Goal: Transaction & Acquisition: Purchase product/service

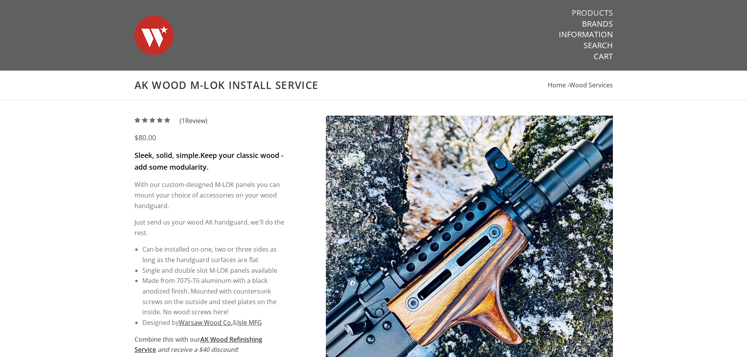
click at [593, 11] on link "Products" at bounding box center [592, 13] width 41 height 10
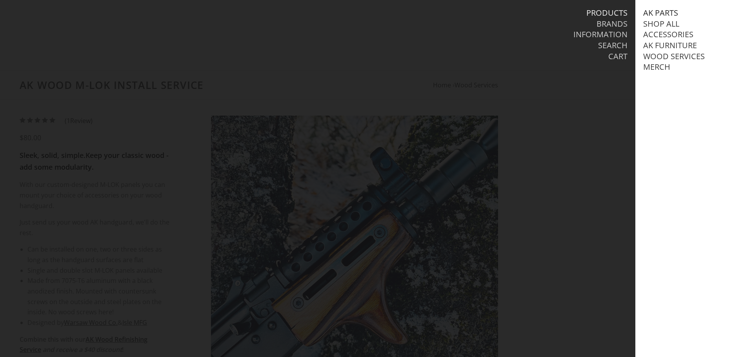
click at [664, 13] on link "AK Parts" at bounding box center [660, 13] width 35 height 10
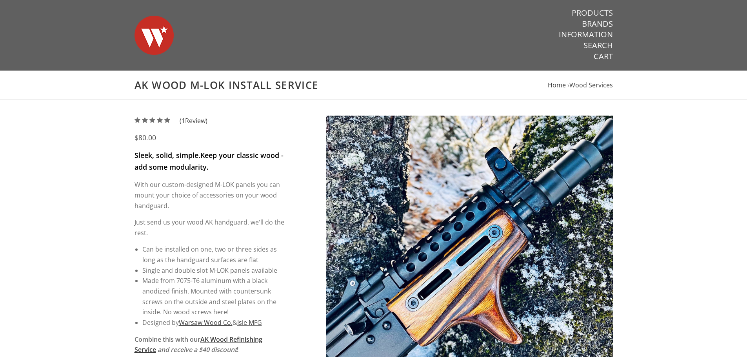
click at [601, 14] on link "Products" at bounding box center [592, 13] width 41 height 10
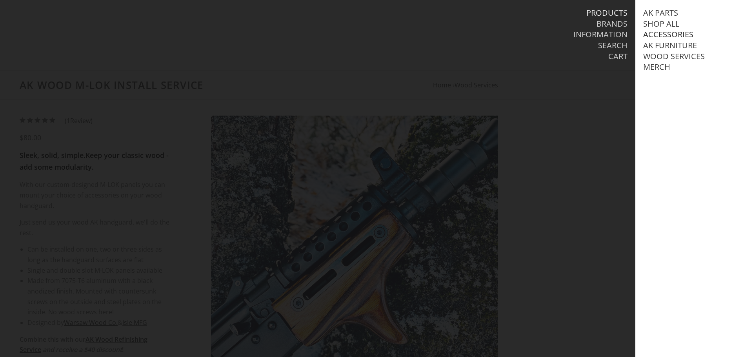
click at [653, 34] on link "Accessories" at bounding box center [668, 34] width 50 height 10
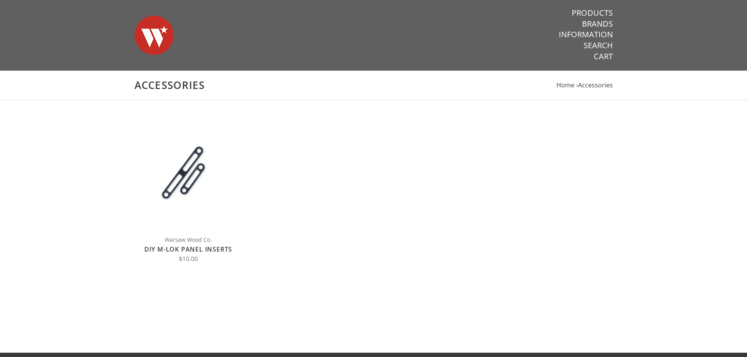
click at [192, 249] on link "DIY M-LOK Panel Inserts" at bounding box center [188, 249] width 88 height 9
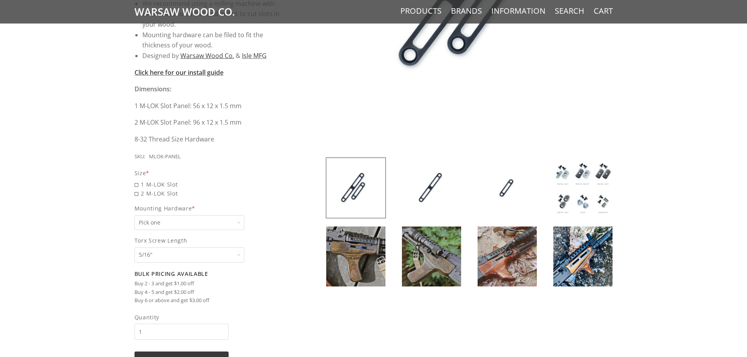
scroll to position [274, 0]
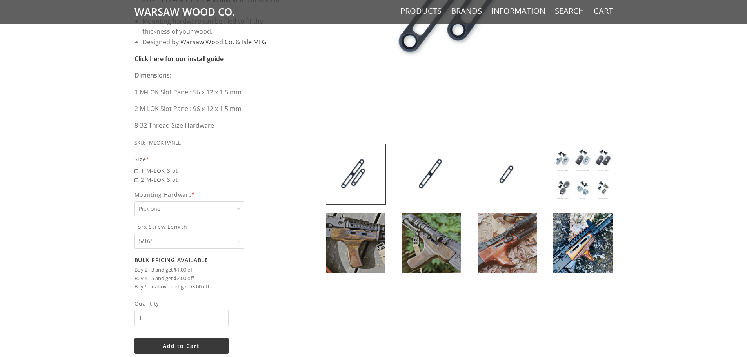
click at [358, 253] on img at bounding box center [355, 243] width 59 height 60
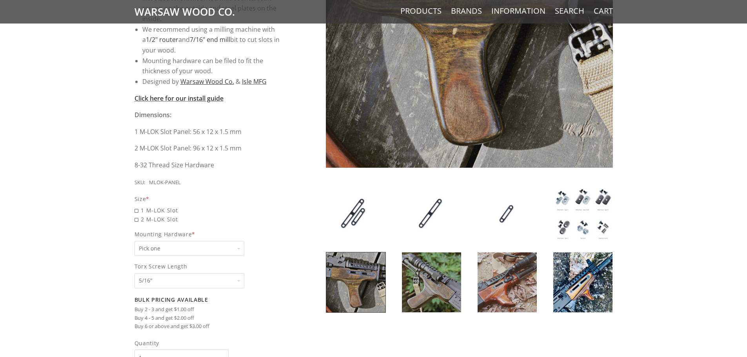
scroll to position [235, 0]
click at [449, 298] on img at bounding box center [431, 282] width 59 height 60
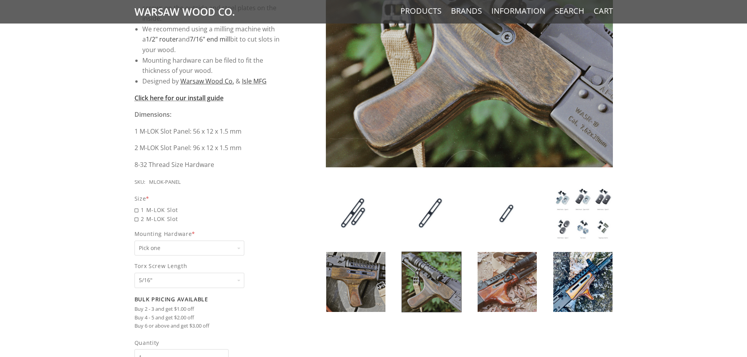
click at [515, 278] on img at bounding box center [507, 282] width 59 height 60
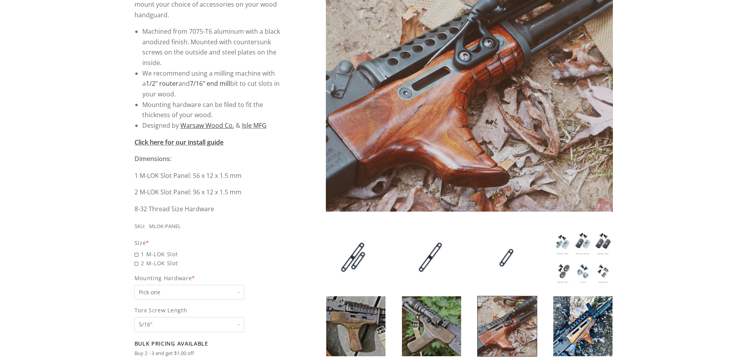
scroll to position [196, 0]
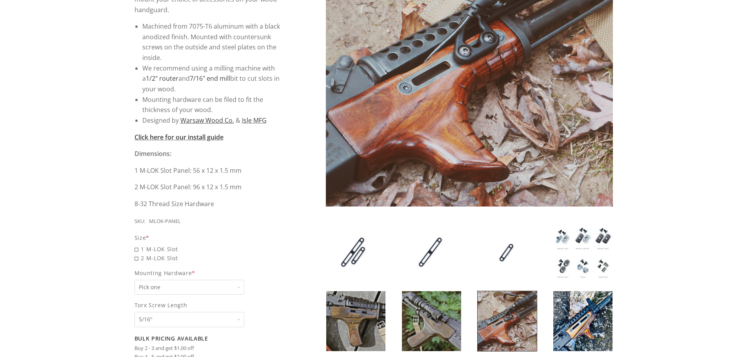
click at [585, 319] on img at bounding box center [582, 321] width 59 height 60
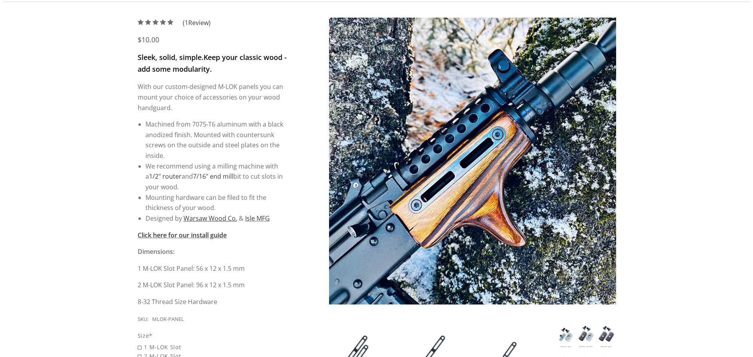
scroll to position [0, 0]
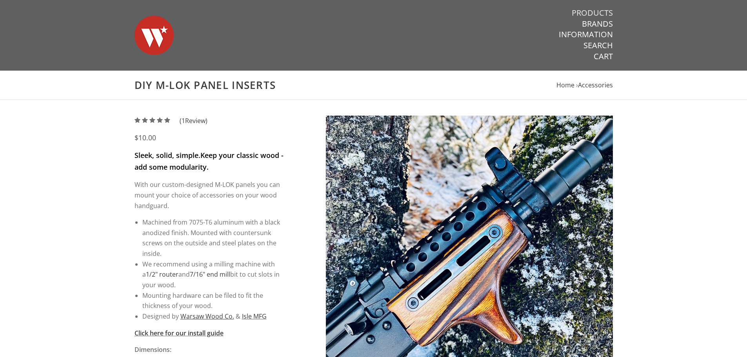
click at [595, 13] on link "Products" at bounding box center [592, 13] width 41 height 10
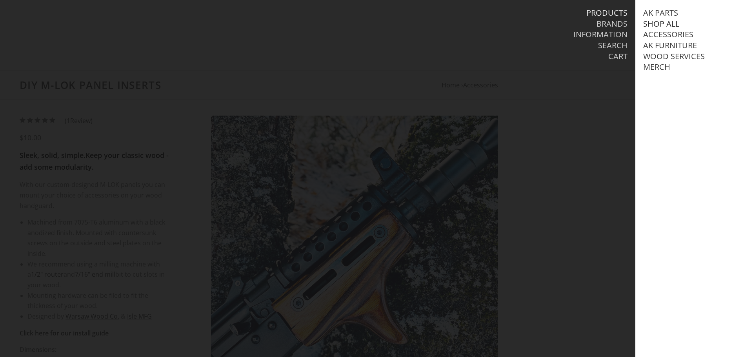
click at [656, 24] on link "Shop All" at bounding box center [661, 24] width 36 height 10
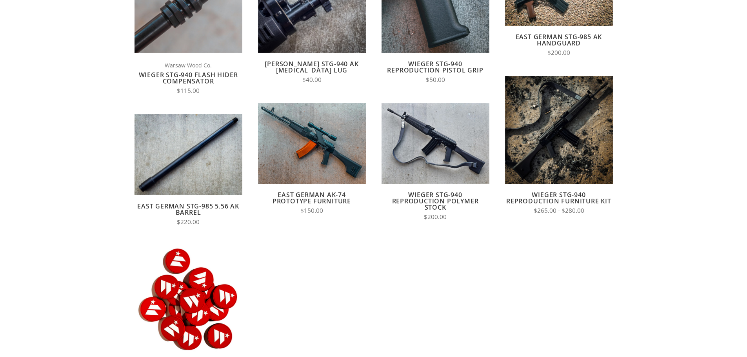
scroll to position [157, 0]
